Goal: Task Accomplishment & Management: Manage account settings

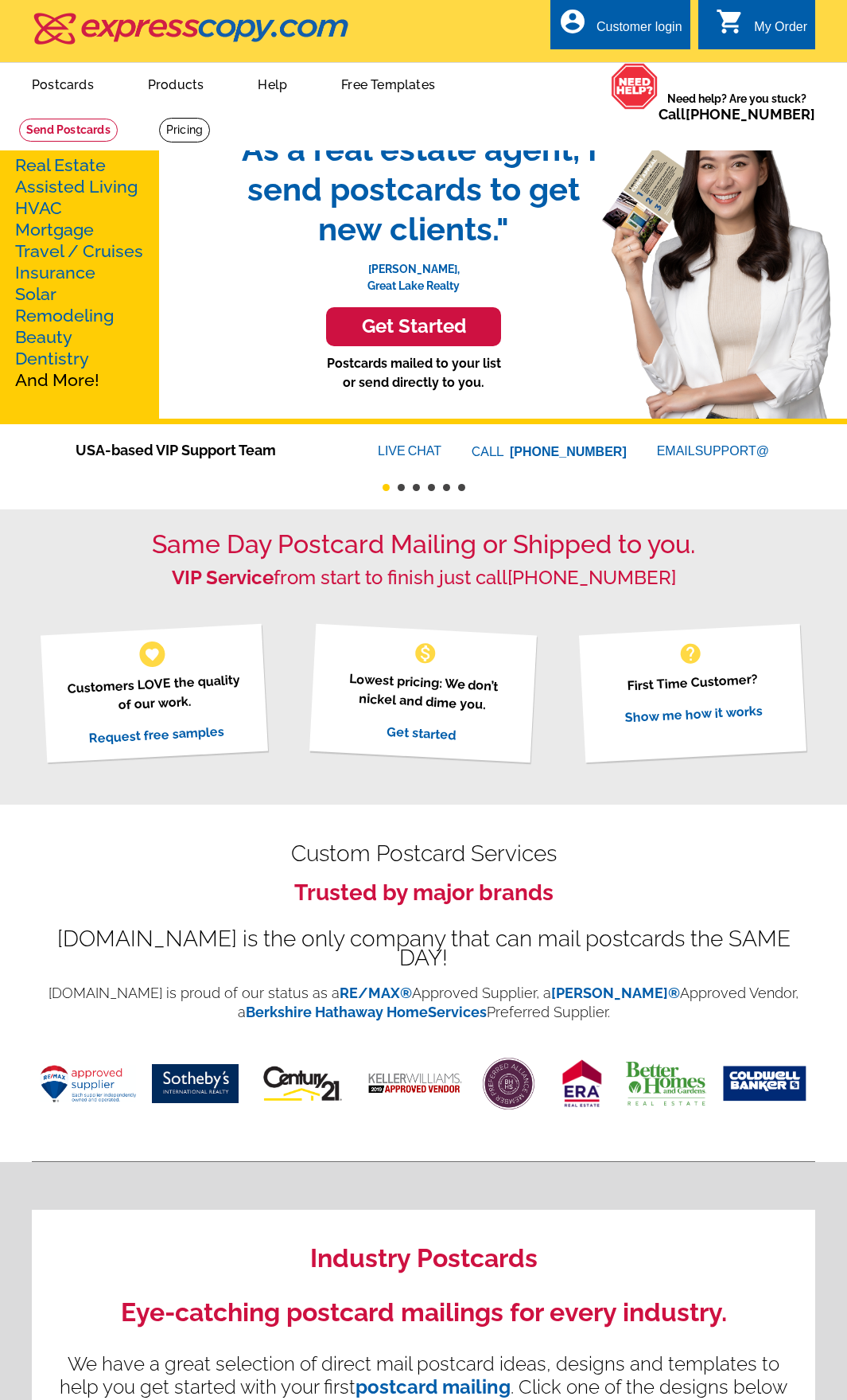
click at [629, 26] on div "Customer login" at bounding box center [639, 31] width 86 height 22
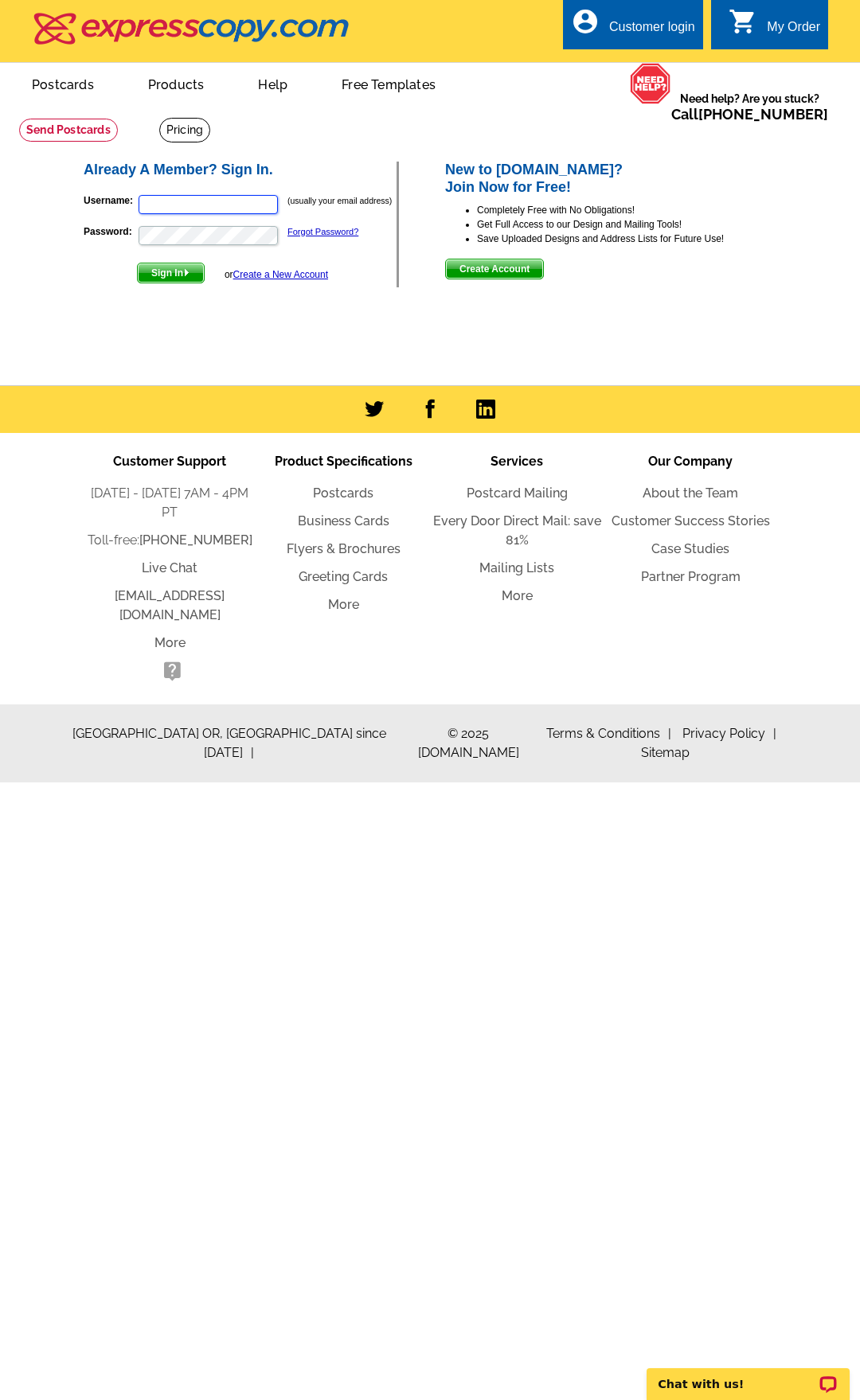
click at [154, 203] on input "Username:" at bounding box center [208, 204] width 140 height 19
type input "[EMAIL_ADDRESS][DOMAIN_NAME]"
click at [154, 268] on span "Sign In" at bounding box center [170, 273] width 66 height 19
